Goal: Task Accomplishment & Management: Manage account settings

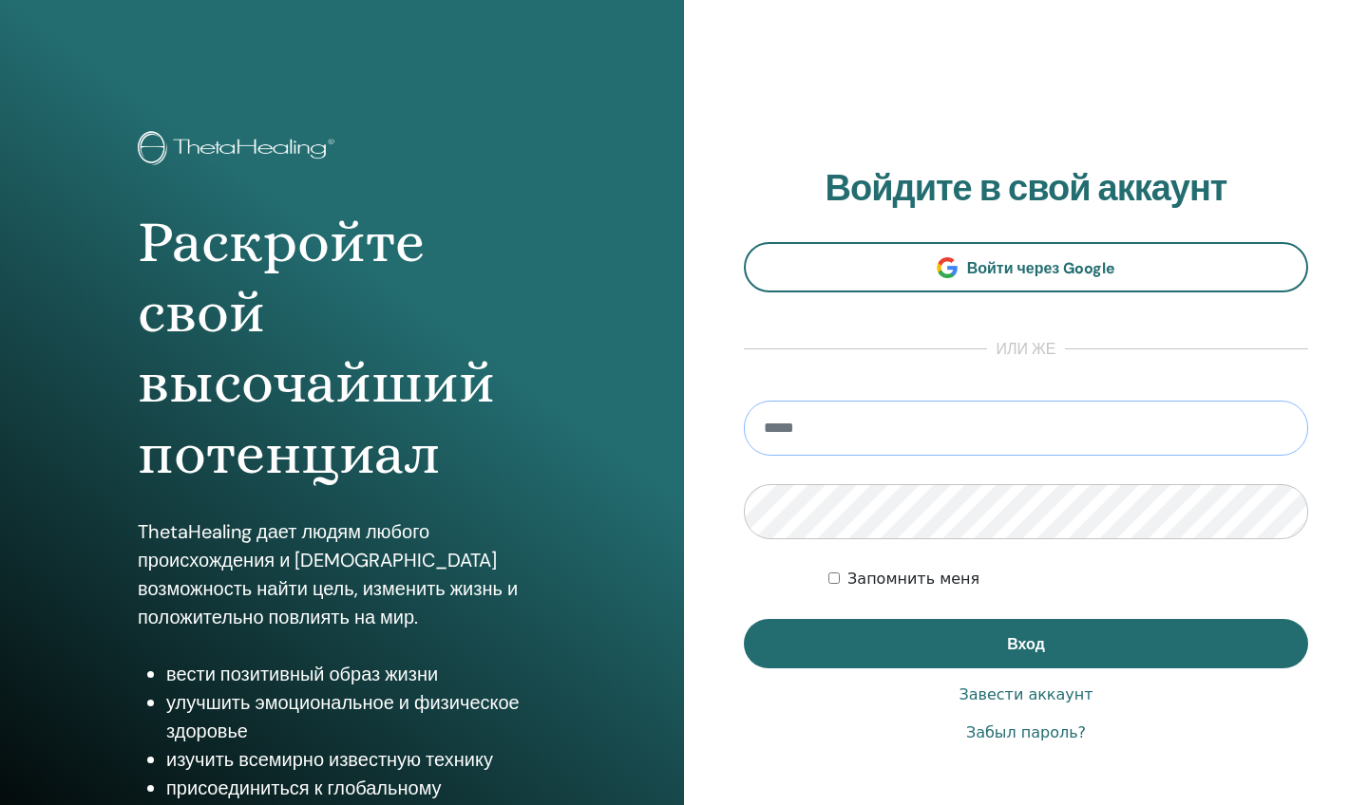
type input "**********"
click at [1026, 644] on button "Вход" at bounding box center [1026, 643] width 564 height 49
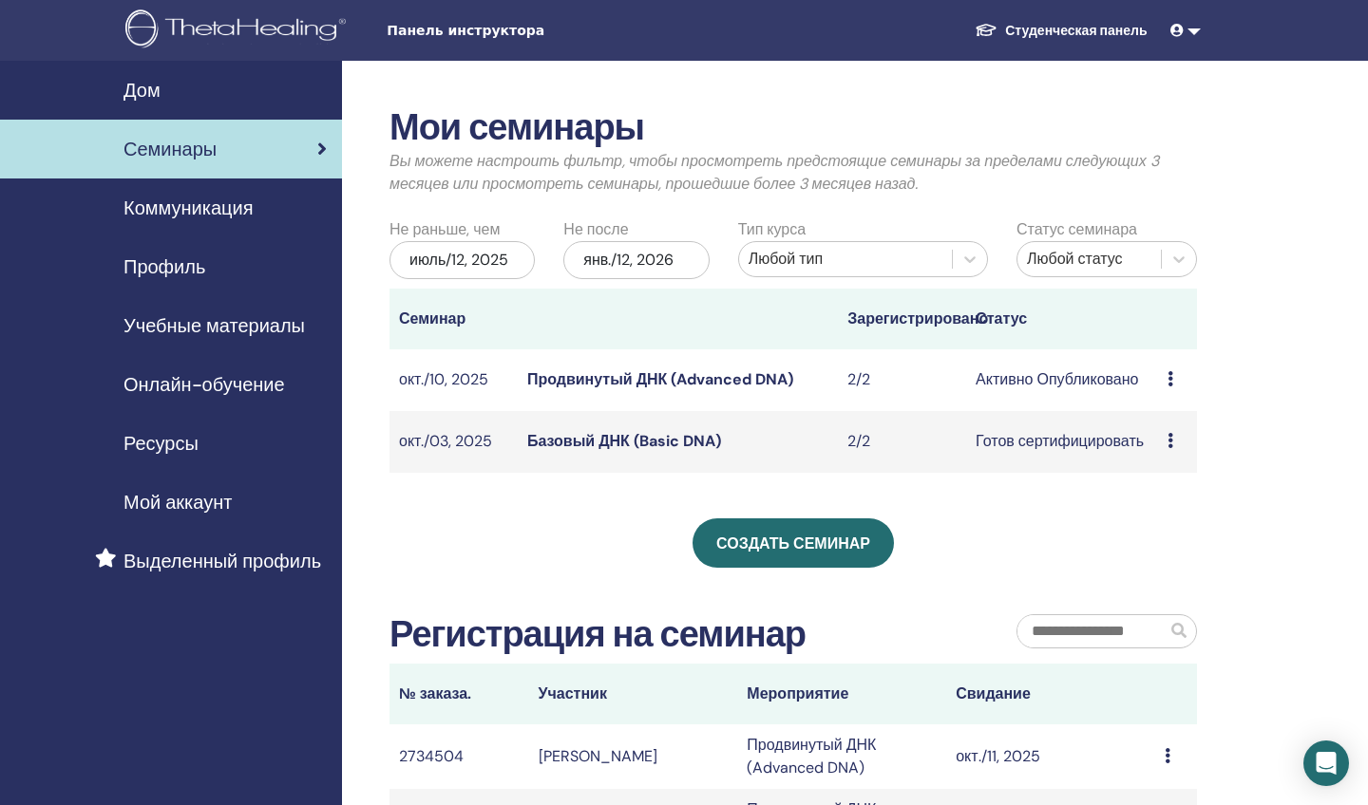
click at [208, 146] on span "Семинары" at bounding box center [169, 149] width 93 height 28
click at [1167, 378] on icon at bounding box center [1170, 378] width 6 height 15
click at [1165, 452] on link "Участники" at bounding box center [1163, 451] width 72 height 20
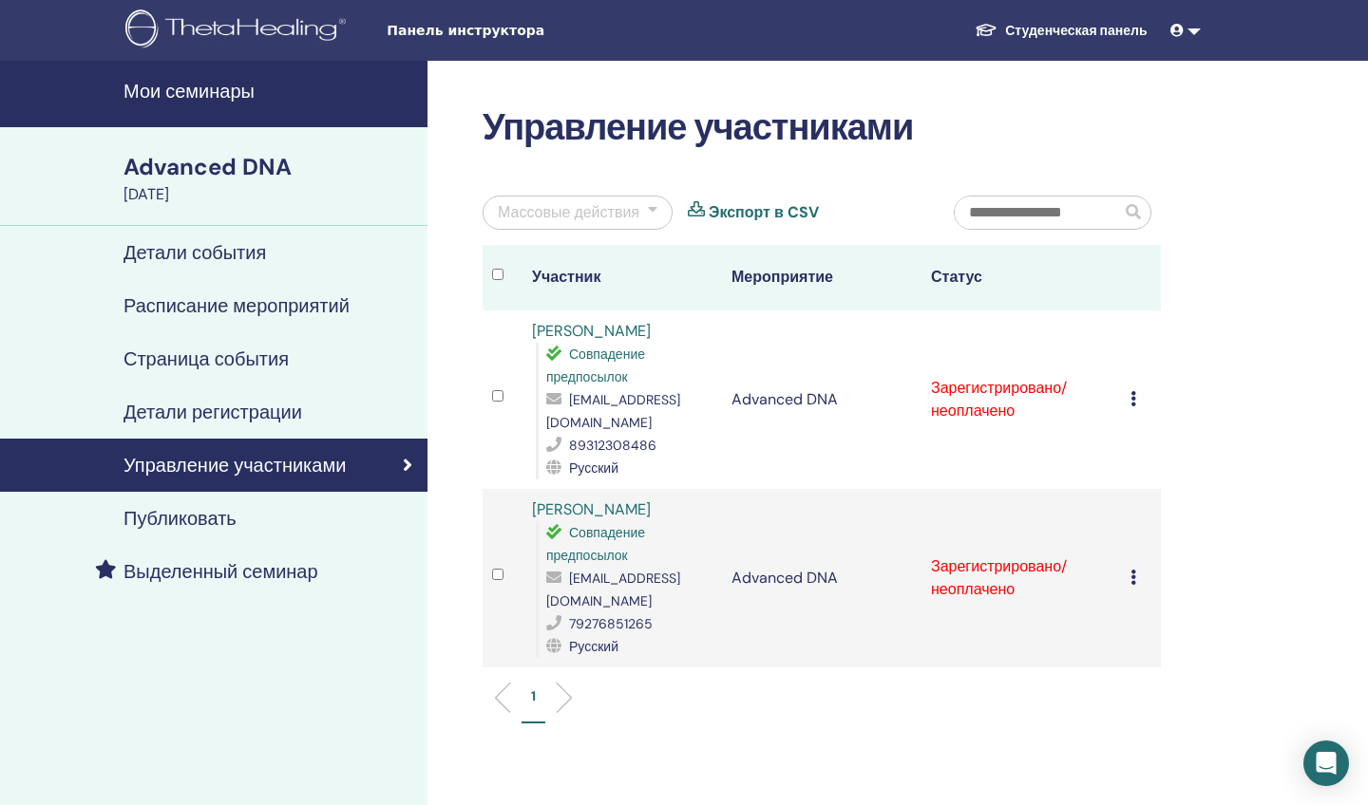
click at [1133, 391] on icon at bounding box center [1133, 398] width 6 height 15
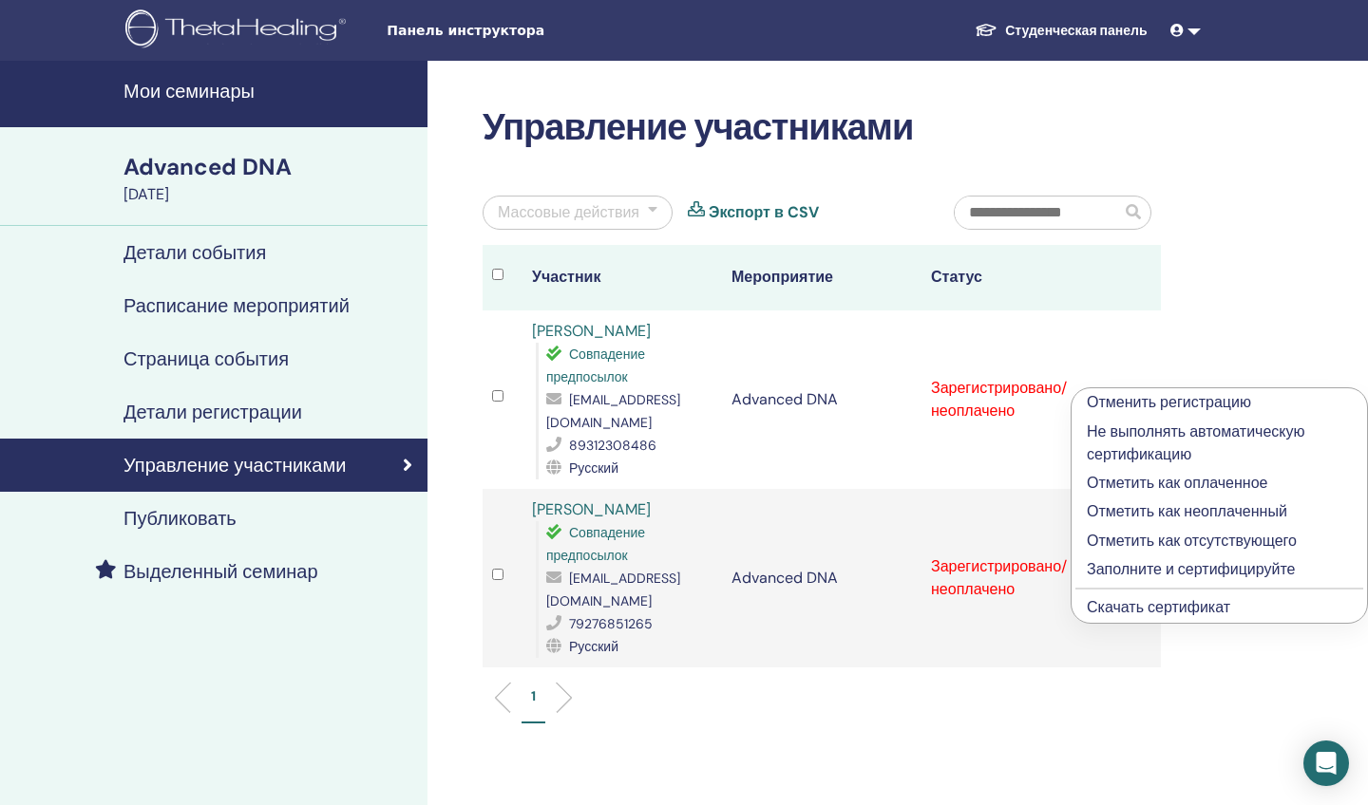
click at [1143, 572] on p "Заполните и сертифицируйте" at bounding box center [1219, 570] width 265 height 23
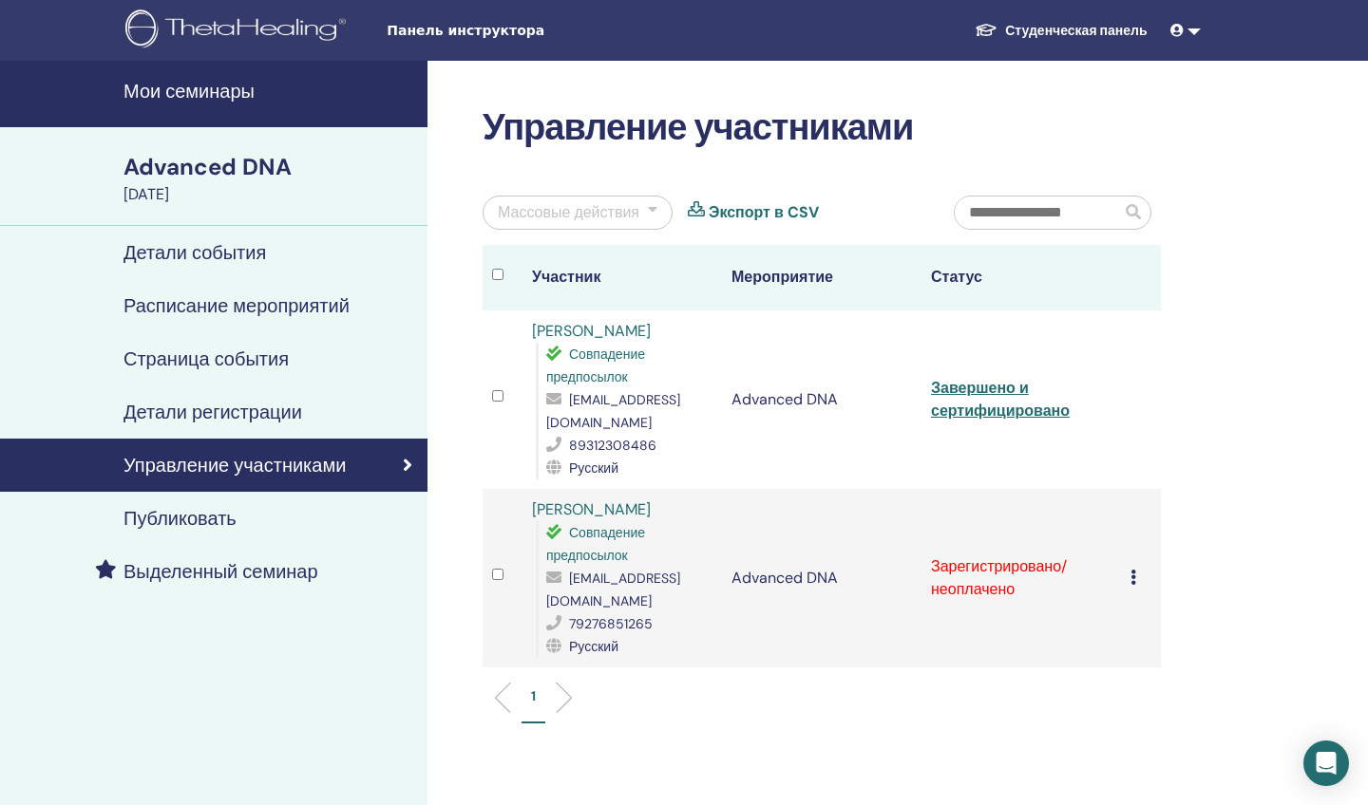
click at [1133, 570] on icon at bounding box center [1133, 577] width 6 height 15
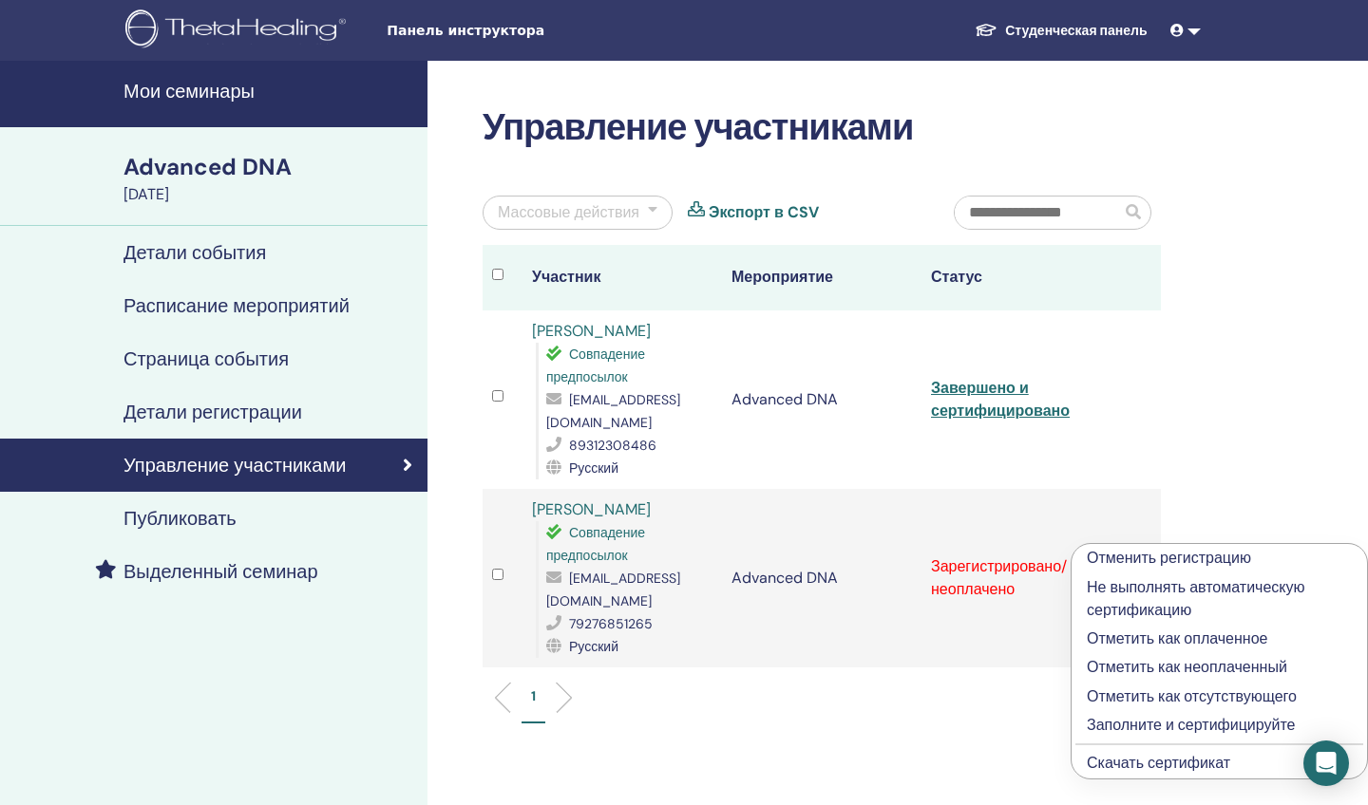
click at [1152, 725] on p "Заполните и сертифицируйте" at bounding box center [1219, 725] width 265 height 23
